Goal: Task Accomplishment & Management: Complete application form

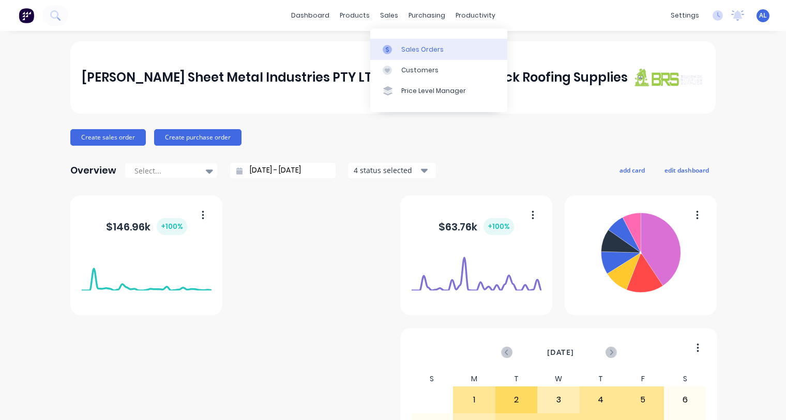
click at [403, 44] on link "Sales Orders" at bounding box center [438, 49] width 137 height 21
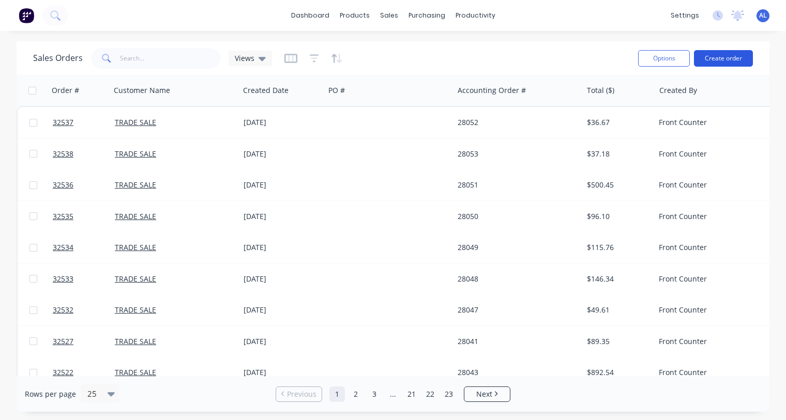
click at [734, 63] on button "Create order" at bounding box center [723, 58] width 59 height 17
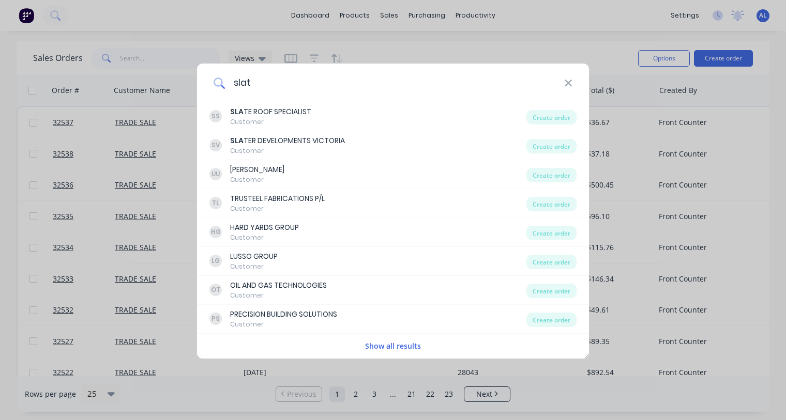
type input "slate"
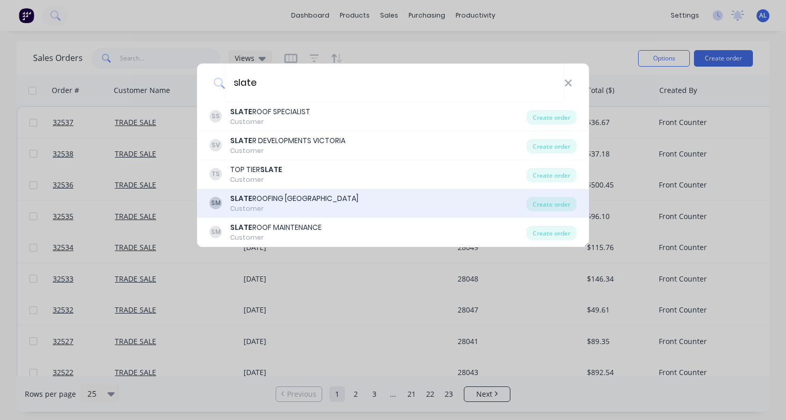
click at [323, 196] on div "SLATE ROOFING [GEOGRAPHIC_DATA]" at bounding box center [294, 198] width 128 height 11
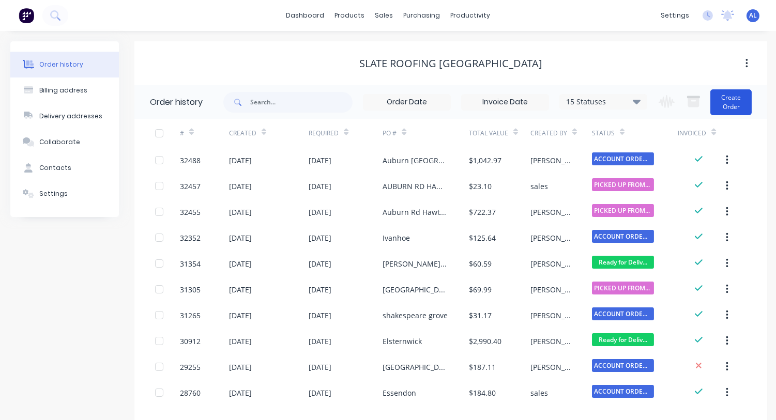
click at [727, 100] on button "Create Order" at bounding box center [730, 102] width 41 height 26
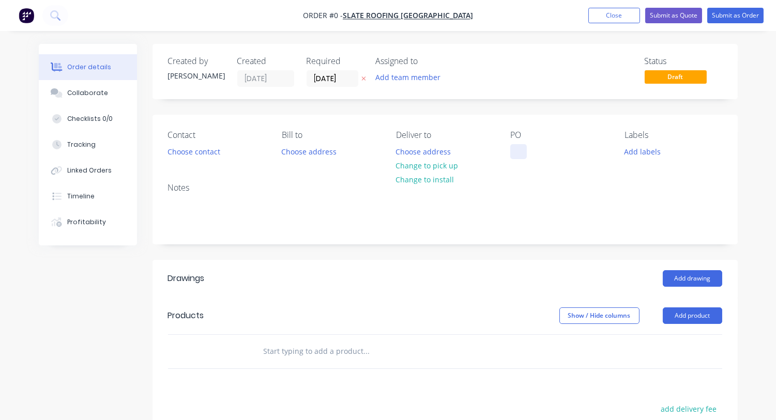
click at [510, 154] on div at bounding box center [518, 151] width 17 height 15
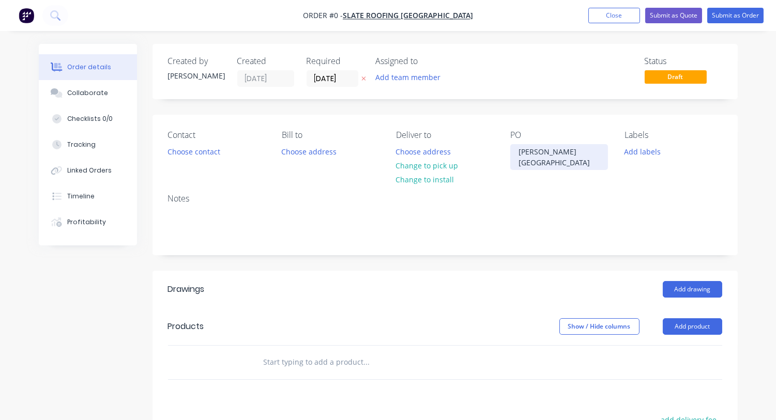
click at [551, 149] on div "[PERSON_NAME] [GEOGRAPHIC_DATA]" at bounding box center [559, 157] width 98 height 26
click at [202, 147] on div "Order details Collaborate Checklists 0/0 Tracking Linked Orders Timeline Profit…" at bounding box center [388, 344] width 720 height 600
click at [190, 152] on button "Choose contact" at bounding box center [194, 151] width 64 height 14
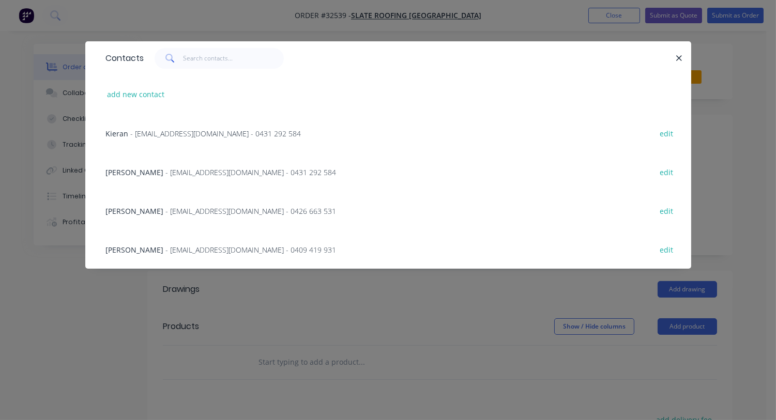
click at [167, 133] on span "- [EMAIL_ADDRESS][DOMAIN_NAME] - 0431 292 584" at bounding box center [216, 134] width 171 height 10
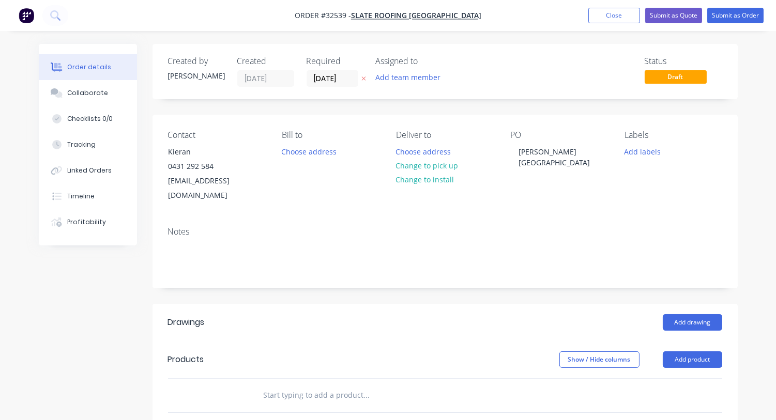
scroll to position [129, 0]
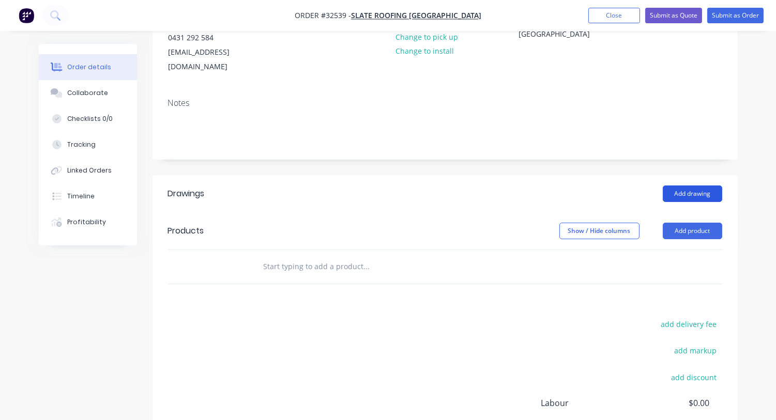
click at [710, 186] on button "Add drawing" at bounding box center [692, 194] width 59 height 17
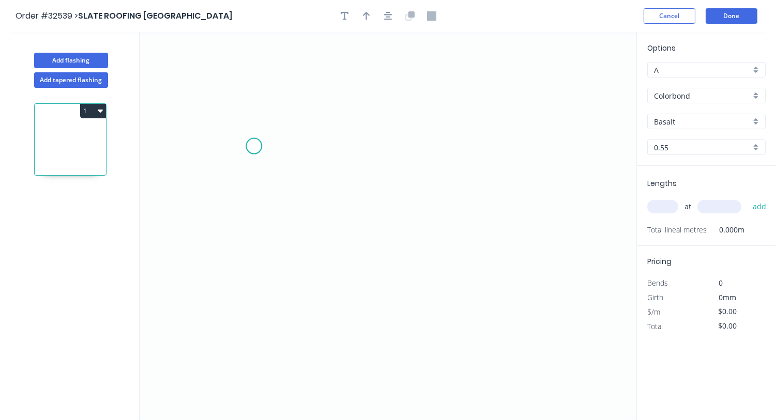
click at [253, 146] on icon "0" at bounding box center [388, 226] width 497 height 388
click at [405, 219] on icon "0" at bounding box center [388, 226] width 497 height 388
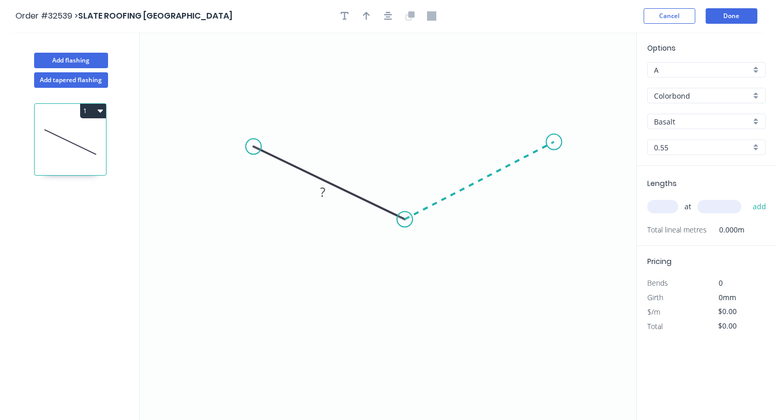
click at [554, 142] on icon "0 ?" at bounding box center [388, 226] width 497 height 388
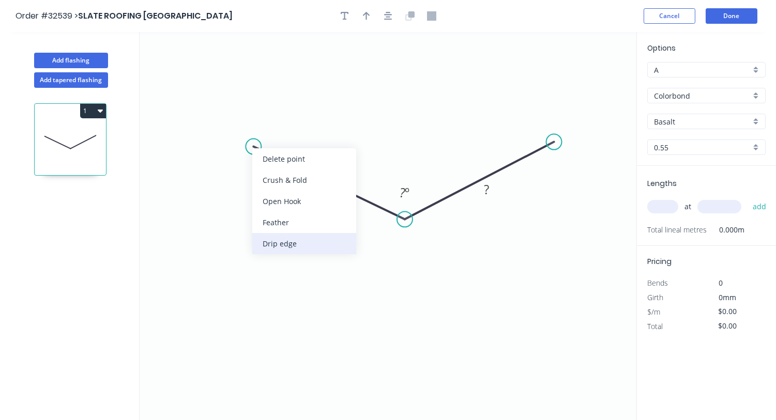
click at [288, 242] on div "Drip edge" at bounding box center [304, 243] width 104 height 21
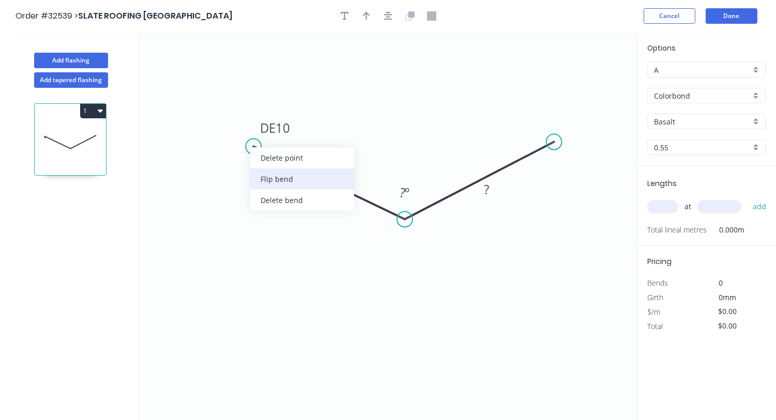
click at [300, 180] on div "Flip bend" at bounding box center [302, 179] width 104 height 21
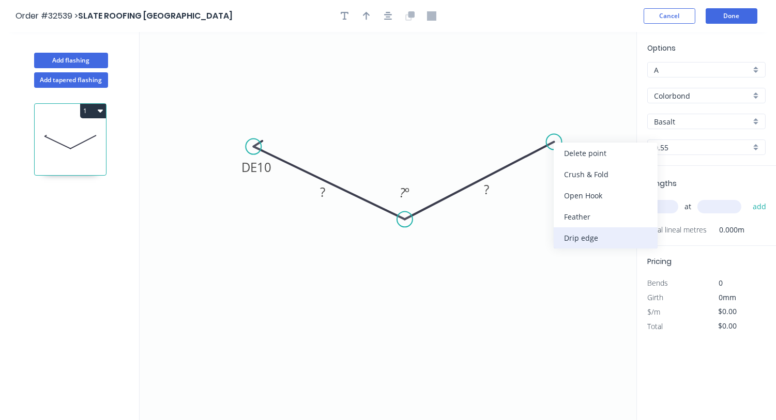
click at [592, 236] on div "Drip edge" at bounding box center [606, 237] width 104 height 21
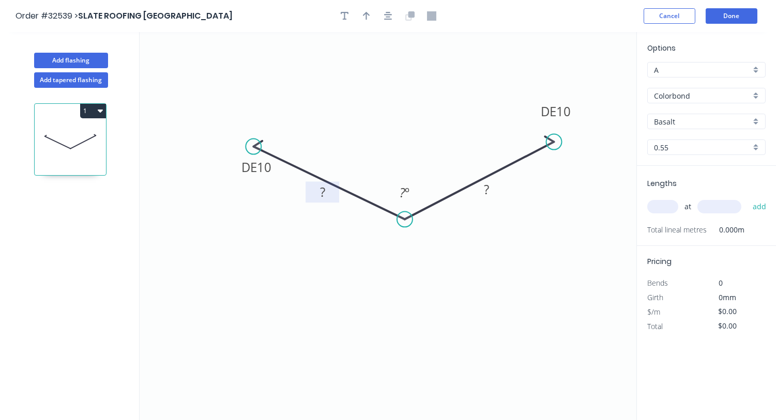
click at [325, 194] on rect at bounding box center [322, 193] width 21 height 14
click at [449, 114] on icon "0 DE 10 190 DE 10 190 40 º" at bounding box center [388, 226] width 497 height 388
type input "$20.90"
click at [386, 14] on icon "button" at bounding box center [388, 16] width 8 height 8
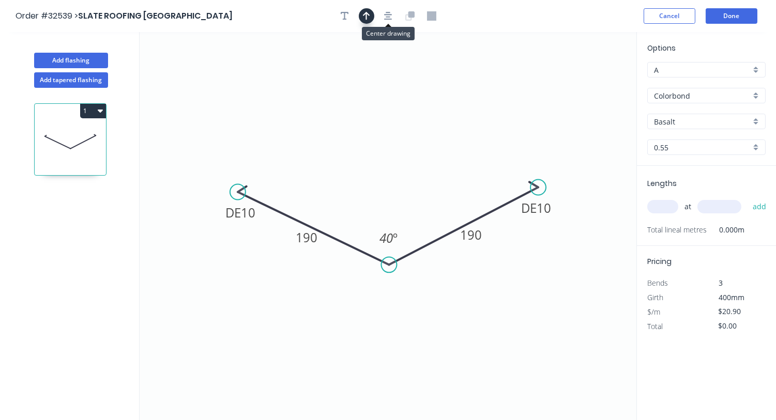
click at [364, 14] on icon "button" at bounding box center [366, 16] width 7 height 8
drag, startPoint x: 494, startPoint y: 109, endPoint x: 401, endPoint y: 186, distance: 120.4
click at [401, 186] on icon at bounding box center [400, 174] width 9 height 33
click at [756, 118] on div "Basalt" at bounding box center [706, 122] width 118 height 16
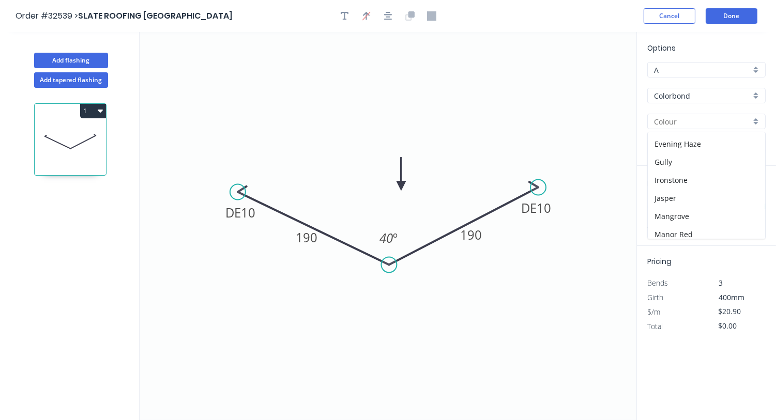
scroll to position [194, 0]
click at [705, 192] on div "Monument" at bounding box center [706, 201] width 117 height 18
type input "Monument"
click at [659, 210] on input "text" at bounding box center [662, 206] width 31 height 13
type input "2"
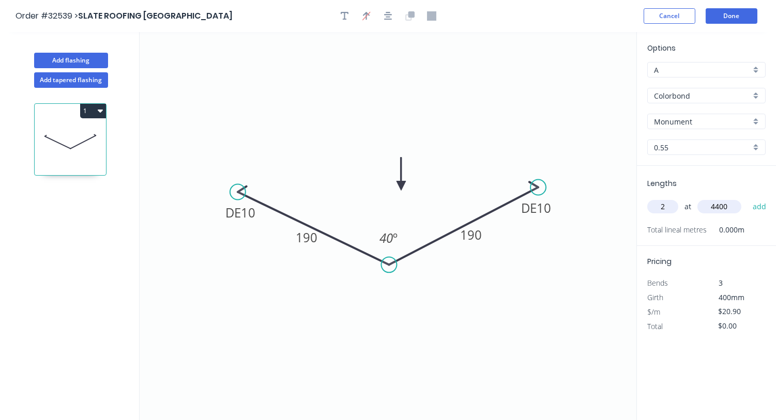
type input "4400"
click at [747, 198] on button "add" at bounding box center [759, 207] width 24 height 18
type input "$183.92"
type input "2"
type input "3400"
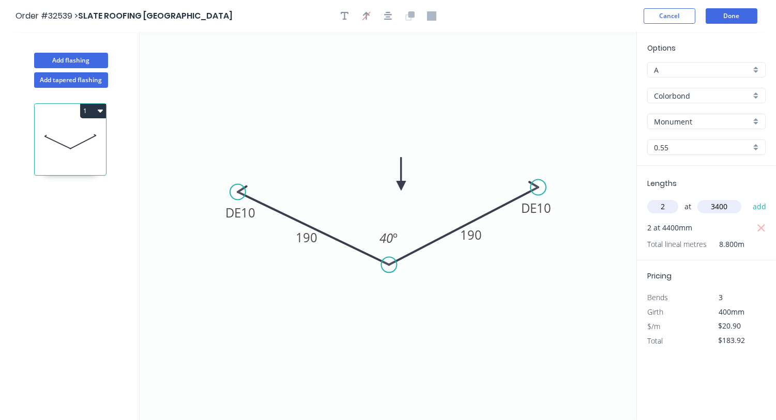
click at [747, 198] on button "add" at bounding box center [759, 207] width 24 height 18
type input "$326.04"
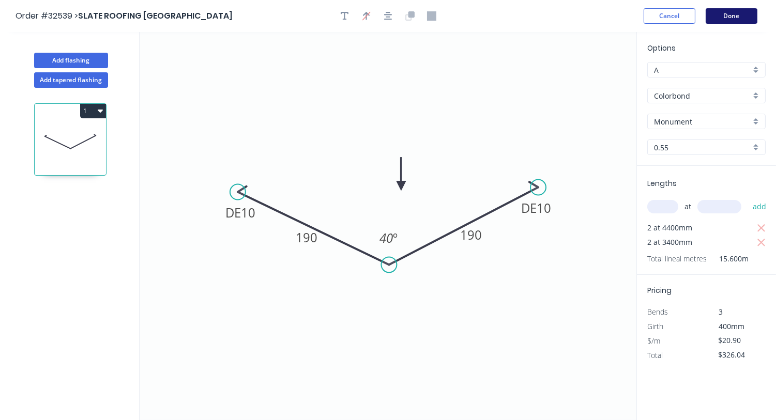
click at [722, 13] on button "Done" at bounding box center [732, 16] width 52 height 16
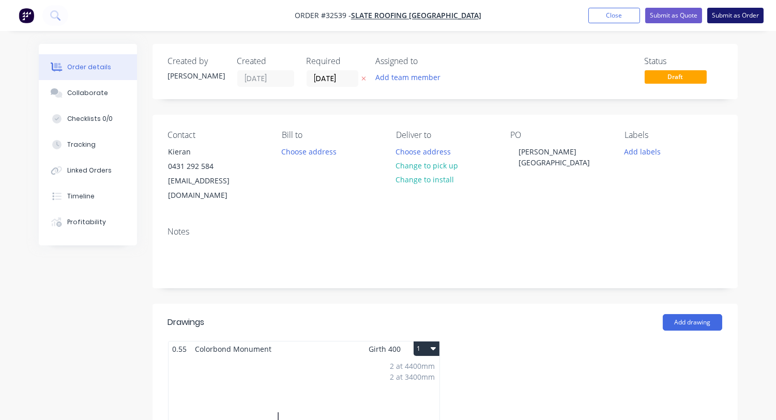
click at [725, 17] on button "Submit as Order" at bounding box center [735, 16] width 56 height 16
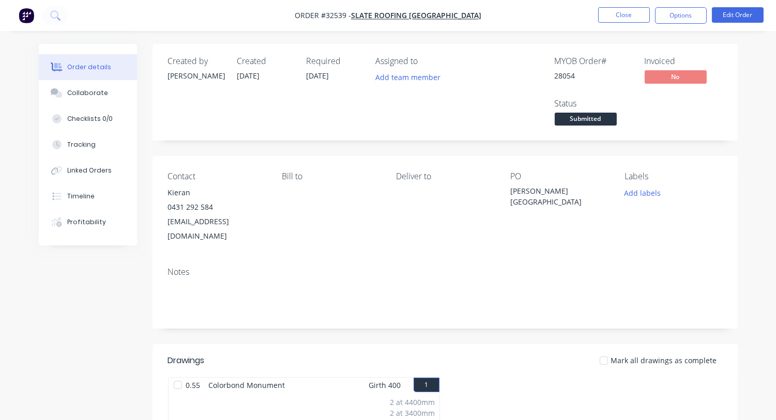
click at [604, 121] on span "Submitted" at bounding box center [586, 119] width 62 height 13
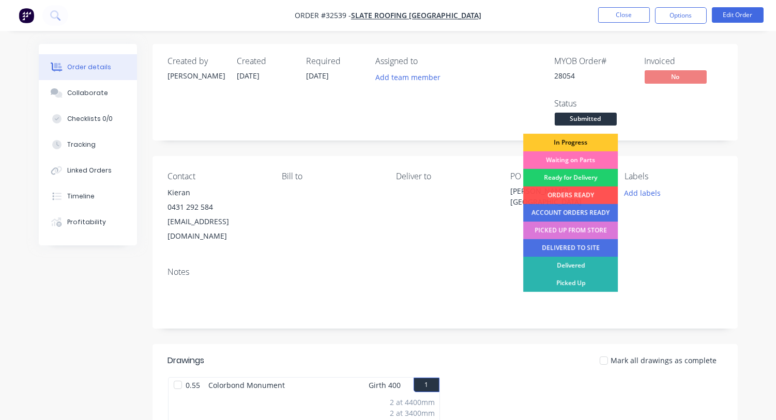
click at [572, 142] on div "In Progress" at bounding box center [570, 143] width 95 height 18
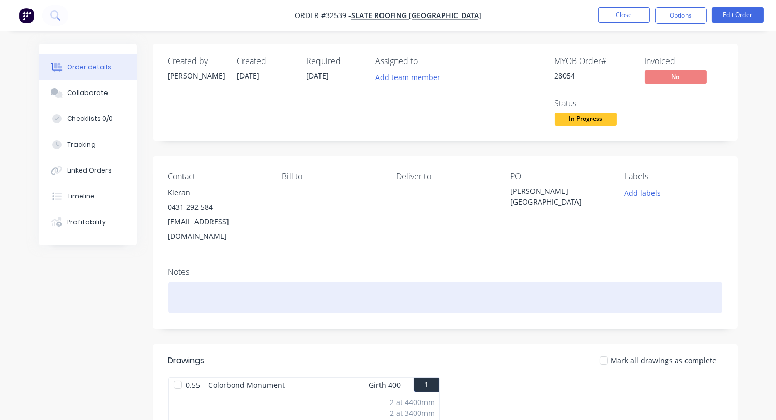
click at [222, 282] on div at bounding box center [445, 298] width 554 height 32
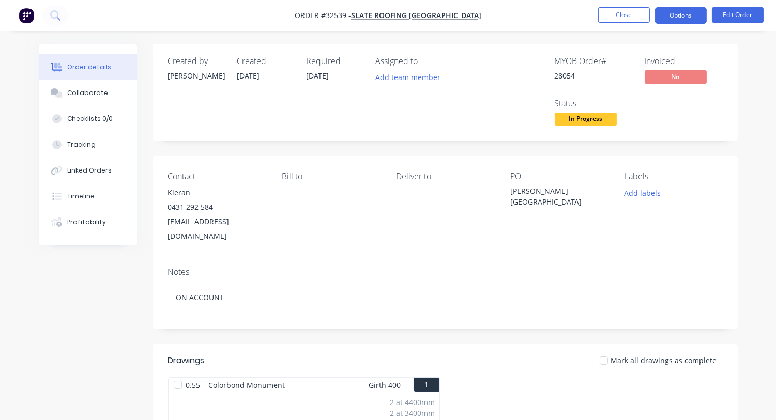
click at [674, 19] on button "Options" at bounding box center [681, 15] width 52 height 17
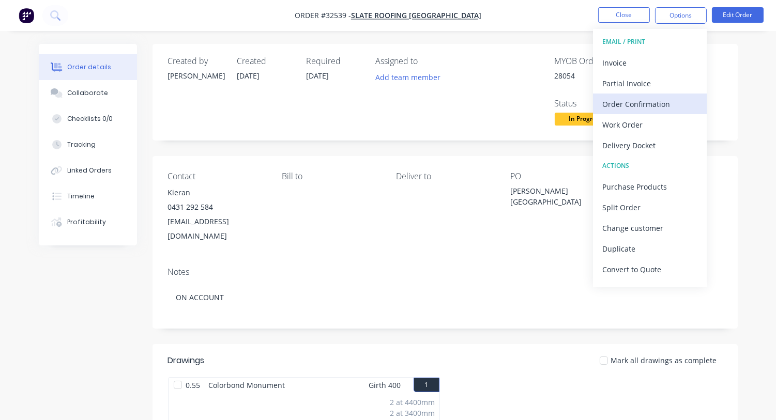
click at [647, 101] on div "Order Confirmation" at bounding box center [649, 104] width 95 height 15
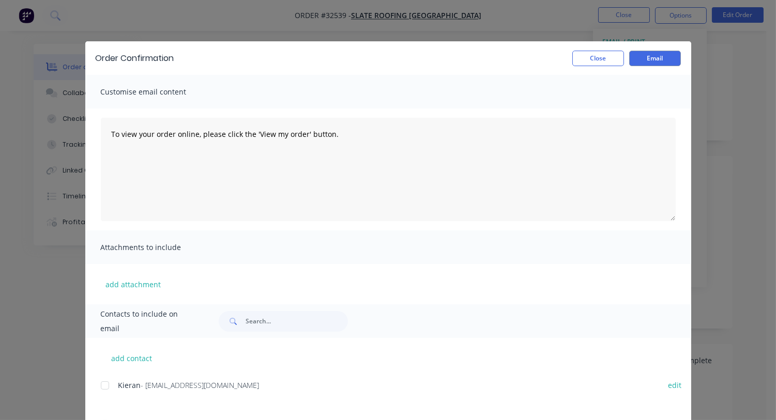
scroll to position [128, 0]
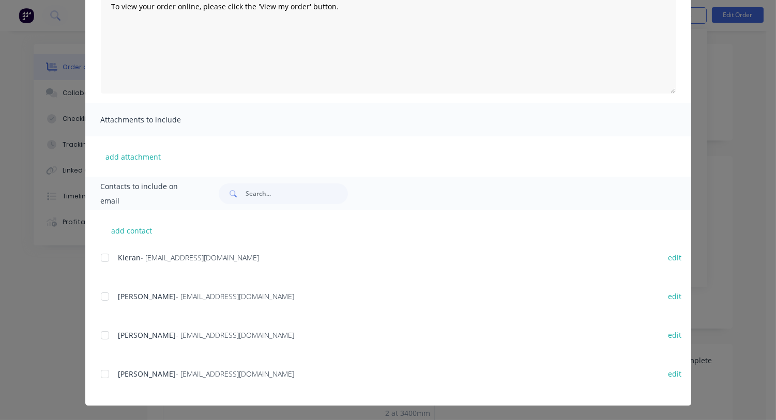
click at [102, 256] on div at bounding box center [105, 258] width 21 height 21
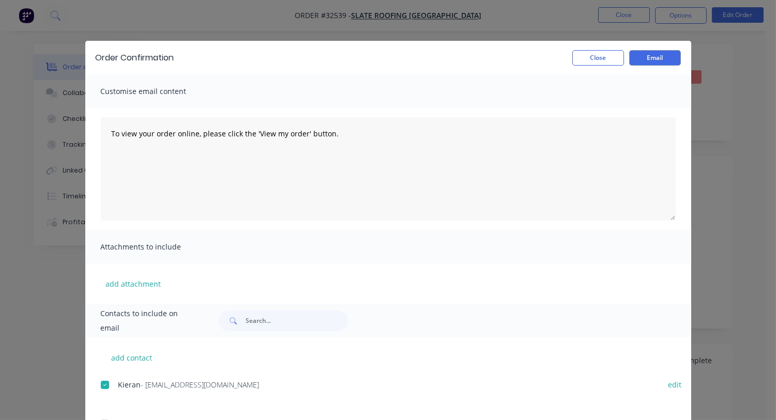
scroll to position [0, 0]
click at [652, 55] on button "Email" at bounding box center [655, 59] width 52 height 16
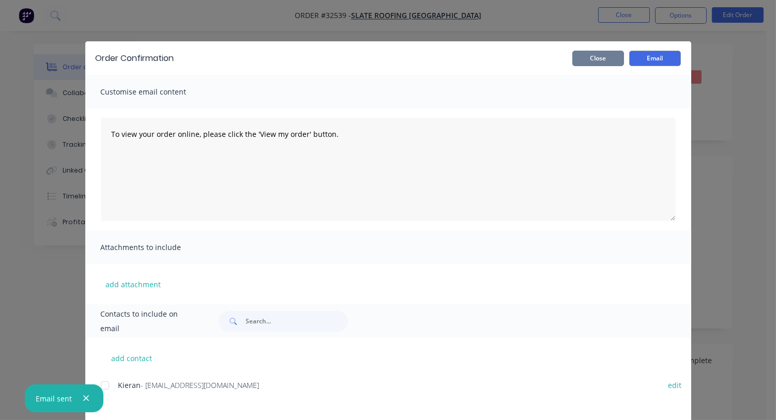
click at [604, 62] on button "Close" at bounding box center [598, 59] width 52 height 16
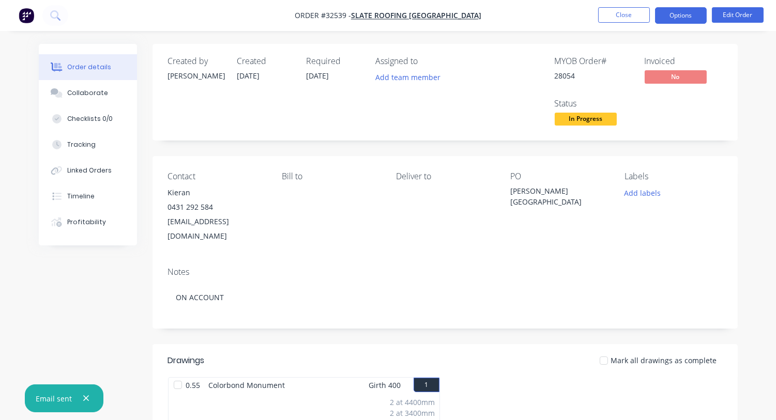
click at [683, 17] on button "Options" at bounding box center [681, 15] width 52 height 17
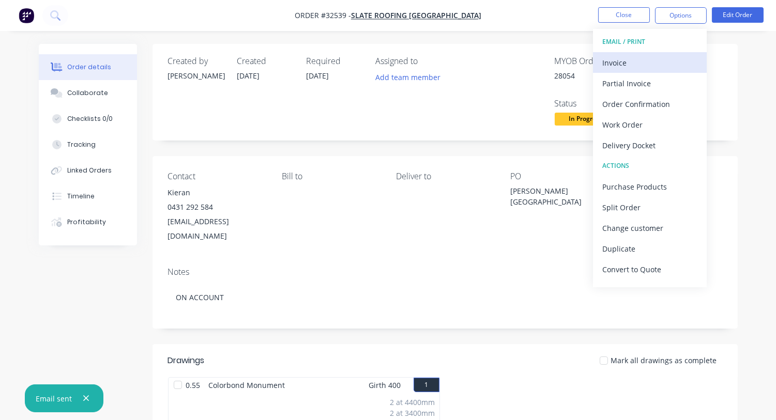
click at [650, 64] on div "Invoice" at bounding box center [649, 62] width 95 height 15
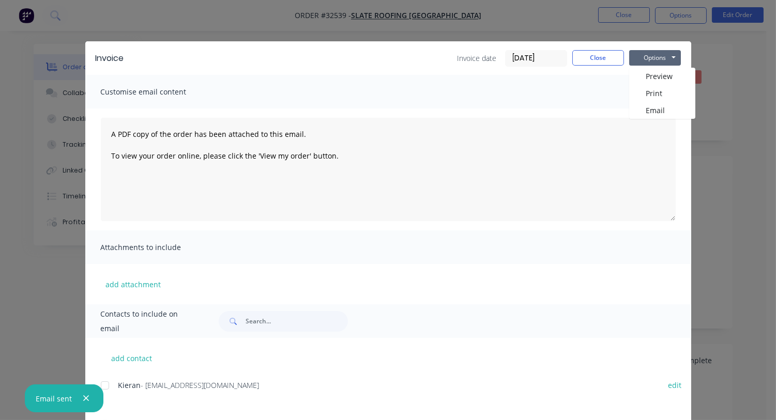
scroll to position [128, 0]
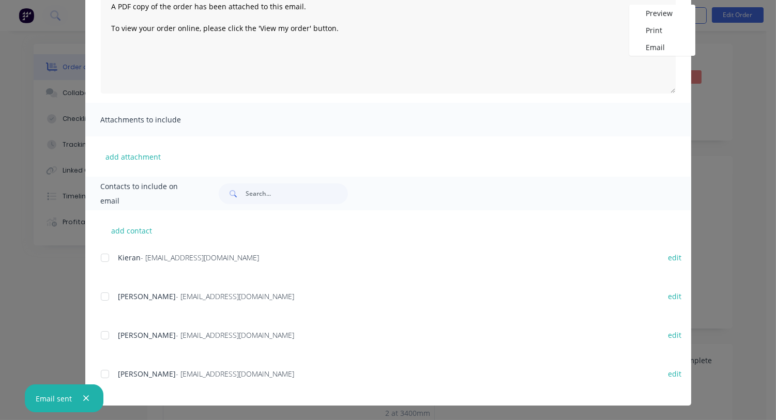
click at [96, 298] on div at bounding box center [105, 296] width 21 height 21
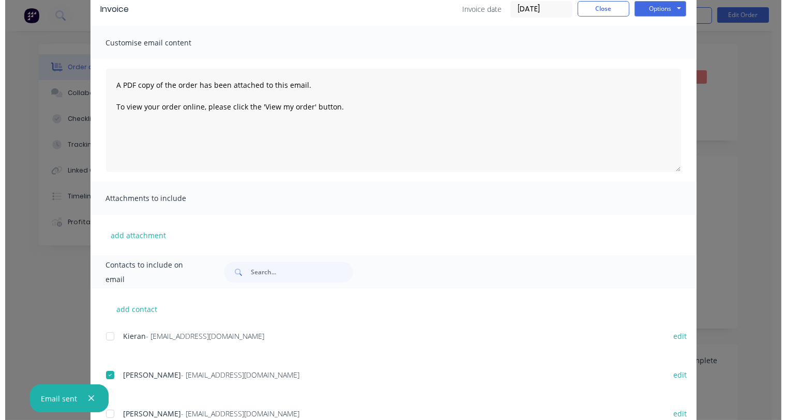
scroll to position [0, 0]
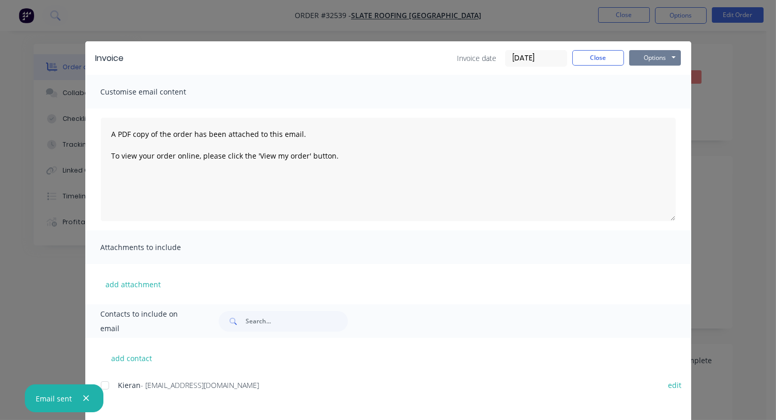
click at [648, 58] on button "Options" at bounding box center [655, 58] width 52 height 16
click at [661, 109] on button "Email" at bounding box center [662, 110] width 66 height 17
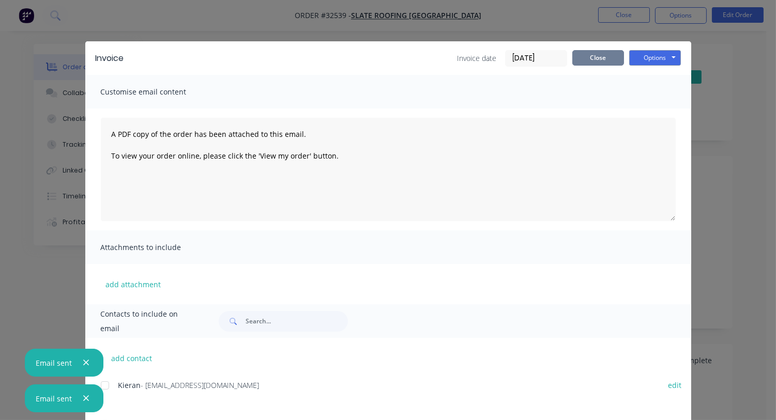
click at [607, 60] on button "Close" at bounding box center [598, 58] width 52 height 16
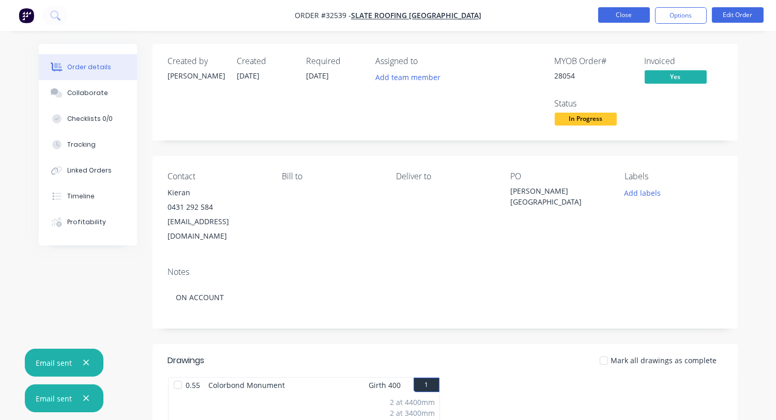
click at [615, 17] on button "Close" at bounding box center [624, 15] width 52 height 16
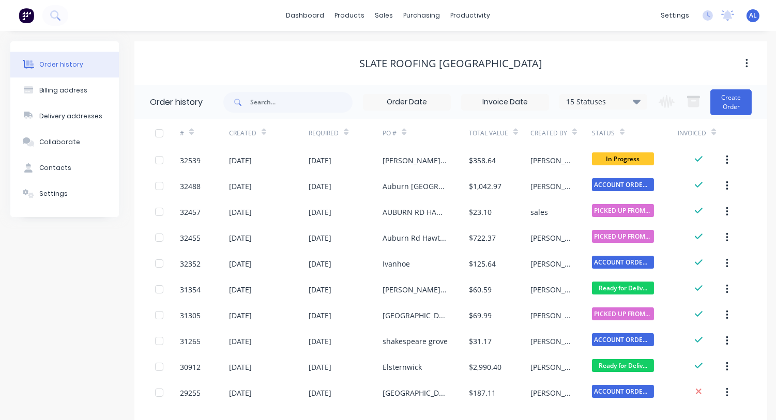
click at [23, 18] on img at bounding box center [27, 16] width 16 height 16
